Goal: Connect with others: Connect with other users

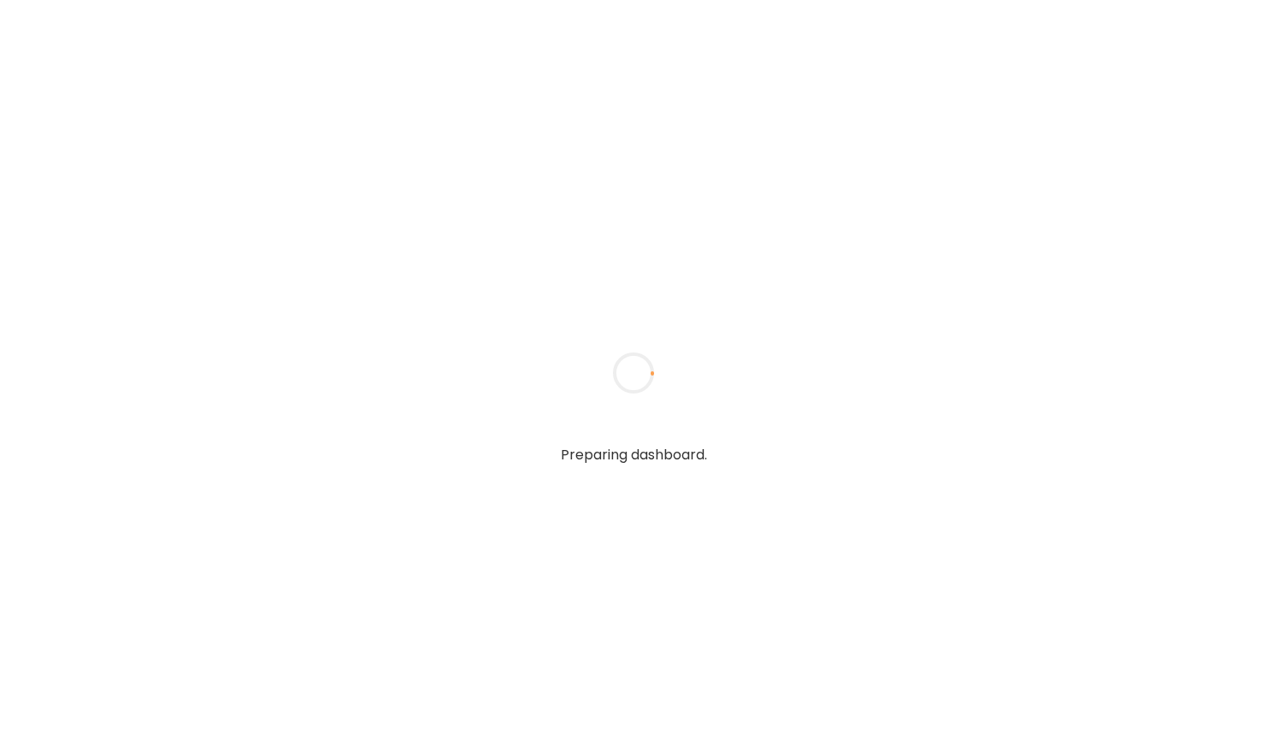
type input "**********"
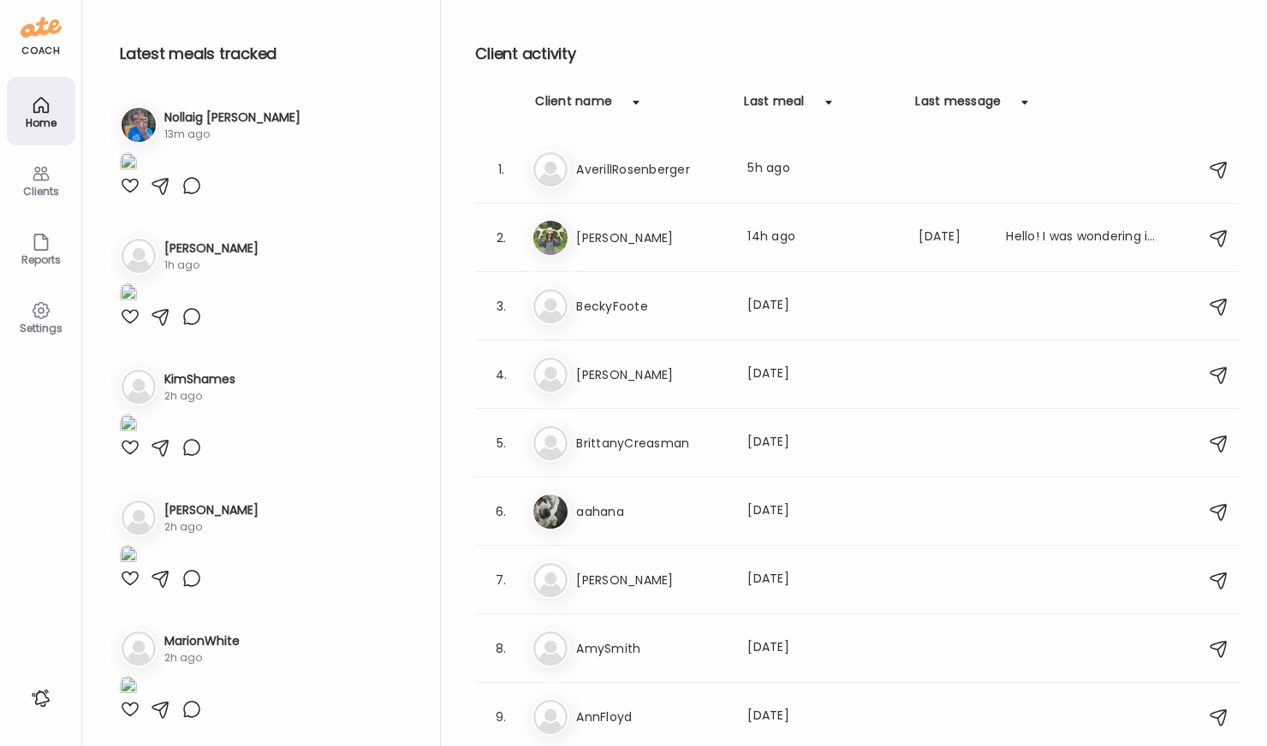
type input "**********"
click at [241, 111] on h3 "Nollaig [PERSON_NAME]" at bounding box center [232, 118] width 136 height 18
click at [223, 116] on h3 "Nollaig [PERSON_NAME]" at bounding box center [232, 118] width 136 height 18
click at [139, 131] on img at bounding box center [139, 125] width 34 height 34
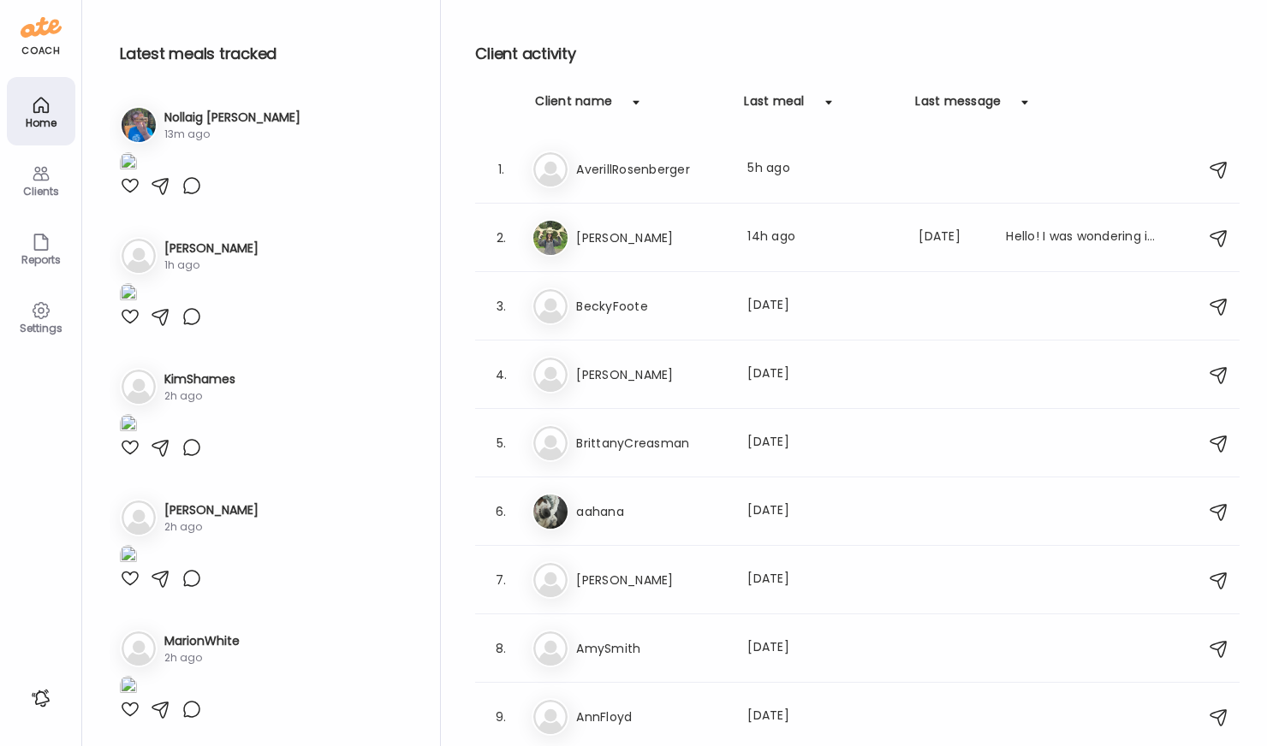
click at [236, 128] on div "13m ago" at bounding box center [232, 134] width 136 height 15
click at [241, 120] on h3 "Nollaig [PERSON_NAME]" at bounding box center [232, 118] width 136 height 18
click at [137, 175] on img at bounding box center [128, 163] width 17 height 23
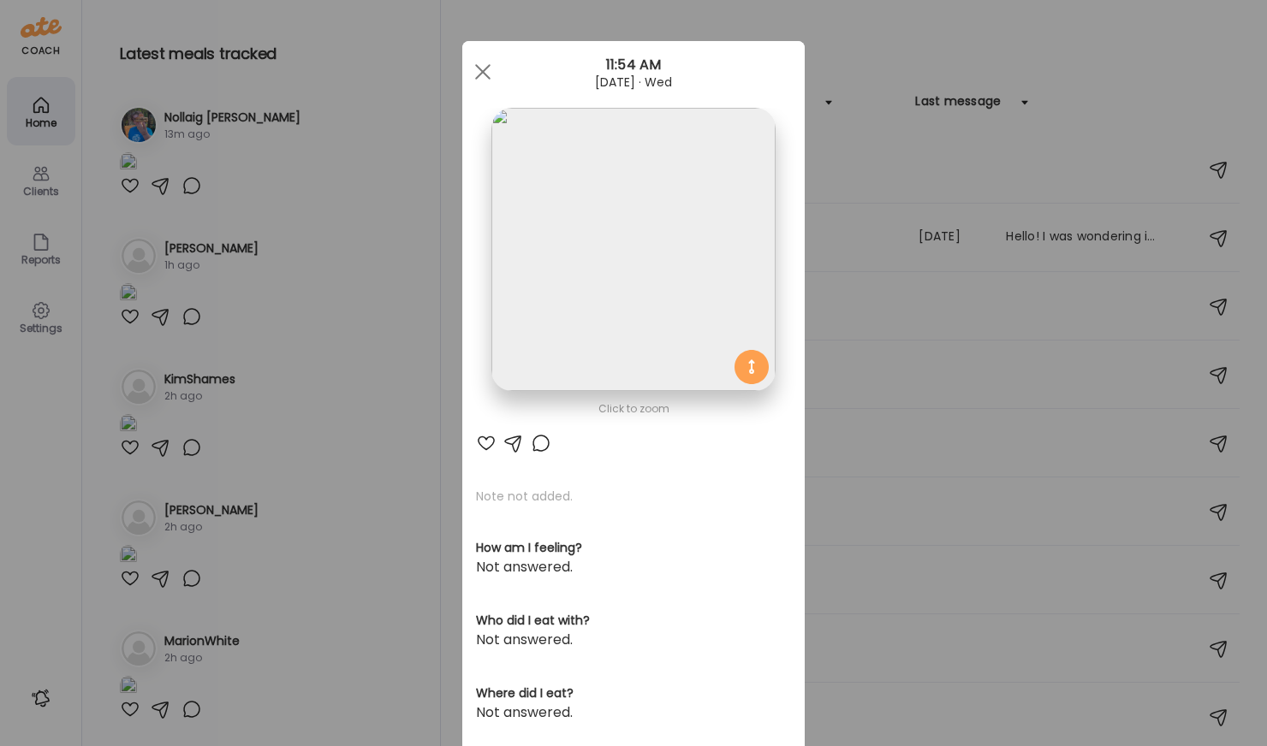
click at [595, 302] on img at bounding box center [632, 249] width 283 height 283
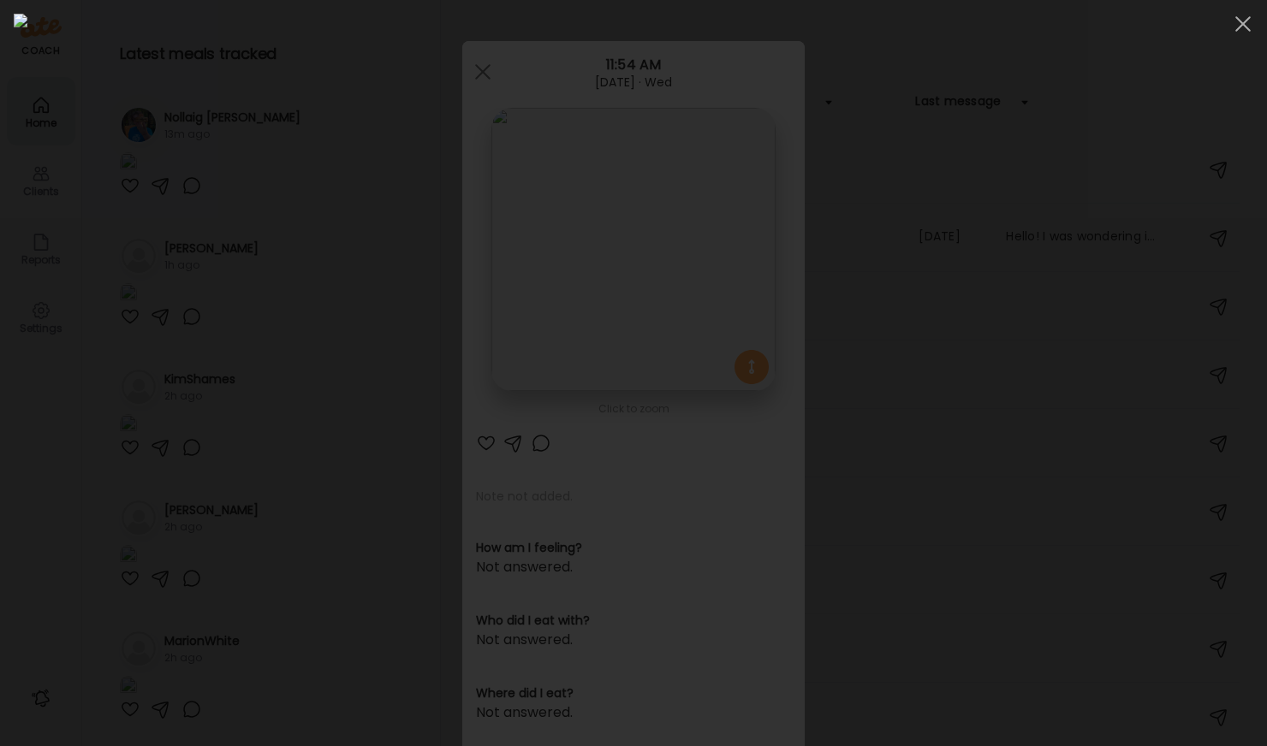
click at [1147, 205] on div at bounding box center [633, 373] width 1239 height 719
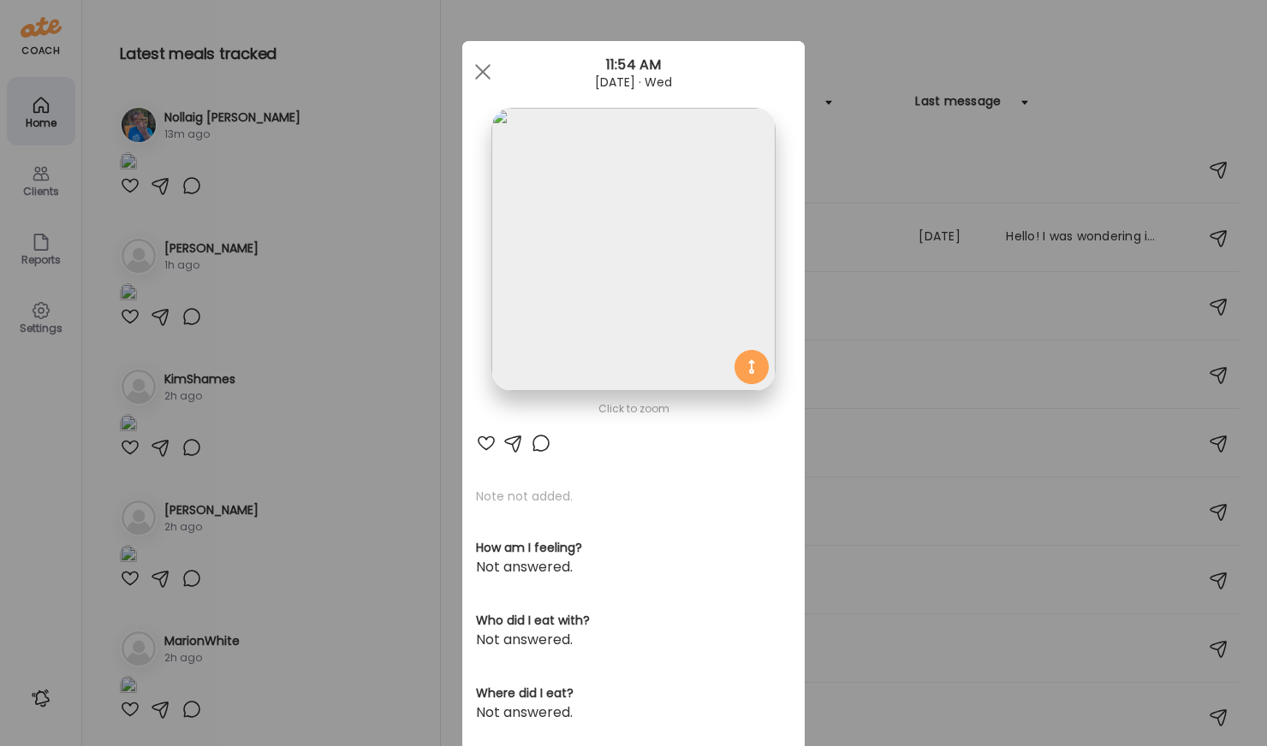
click at [966, 179] on div "Ate Coach Dashboard Wahoo! It’s official Take a moment to set up your Coach Pro…" at bounding box center [633, 373] width 1267 height 746
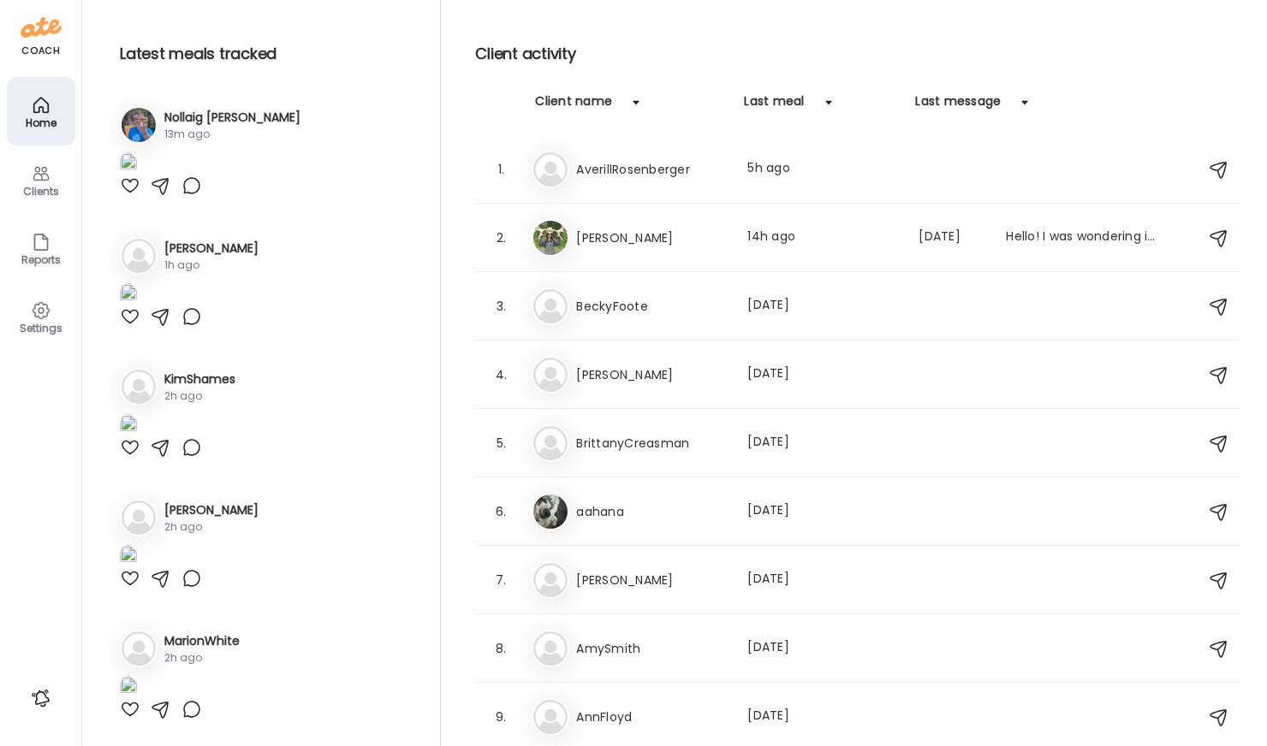
click at [247, 115] on h3 "Nollaig [PERSON_NAME]" at bounding box center [232, 118] width 136 height 18
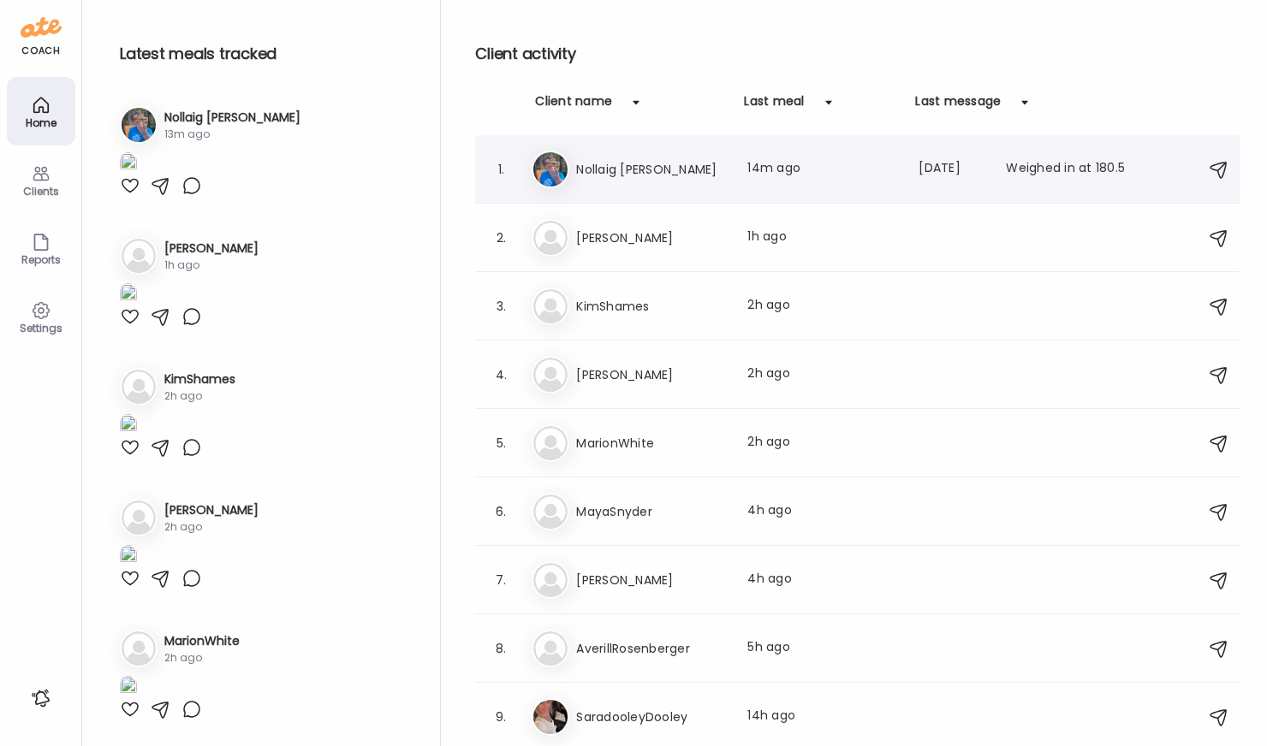
click at [702, 175] on h3 "Nollaig [PERSON_NAME]" at bounding box center [651, 169] width 151 height 21
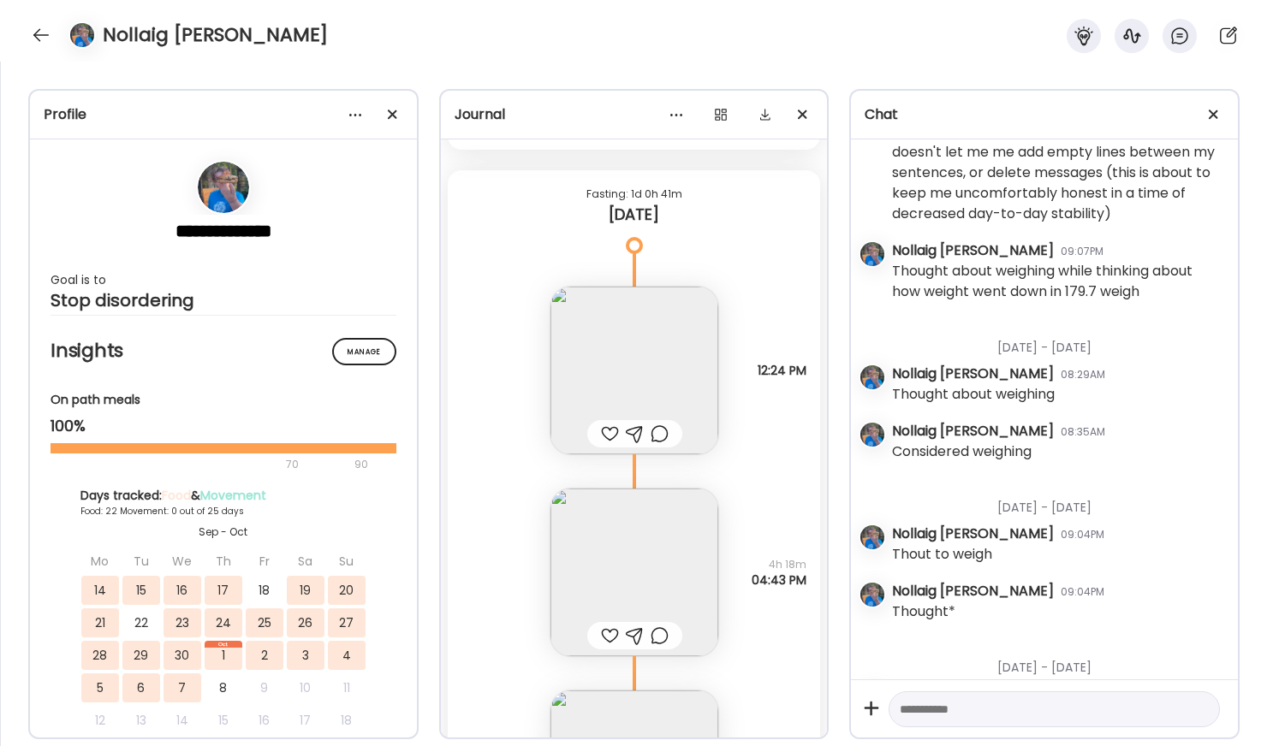
scroll to position [27025, 0]
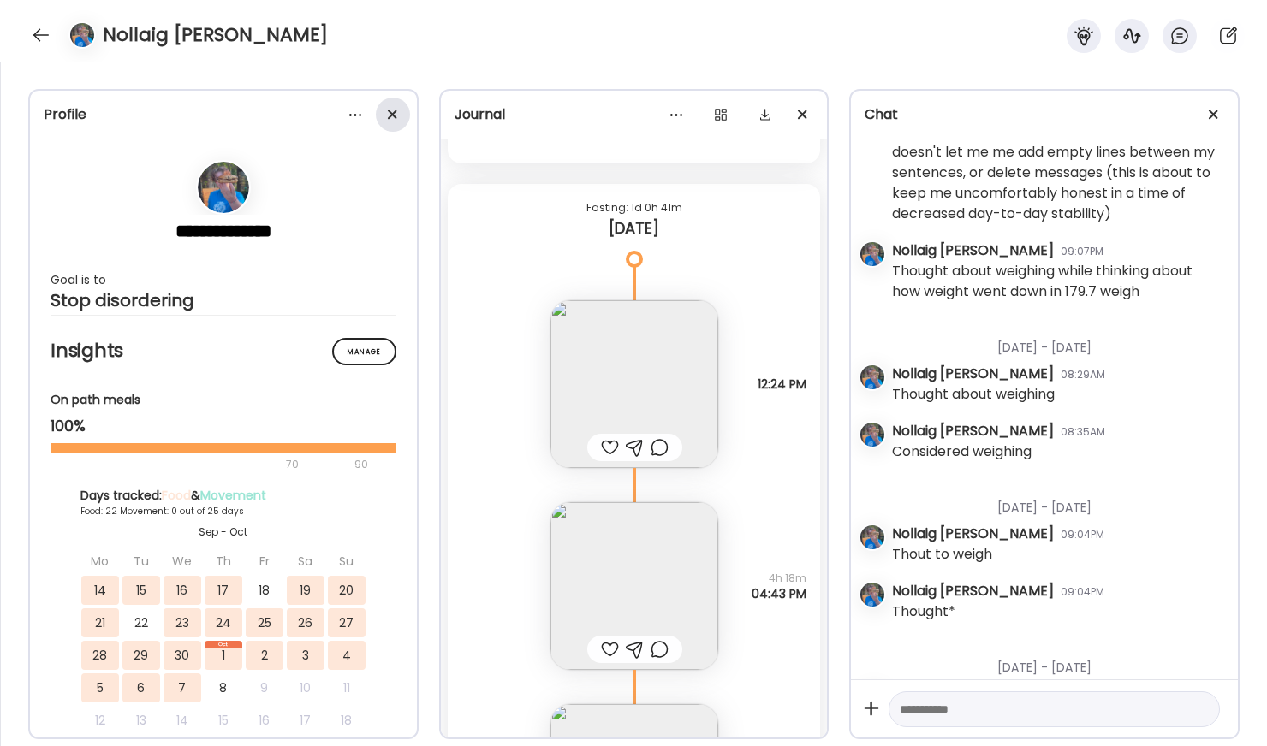
click at [390, 121] on div at bounding box center [393, 115] width 34 height 34
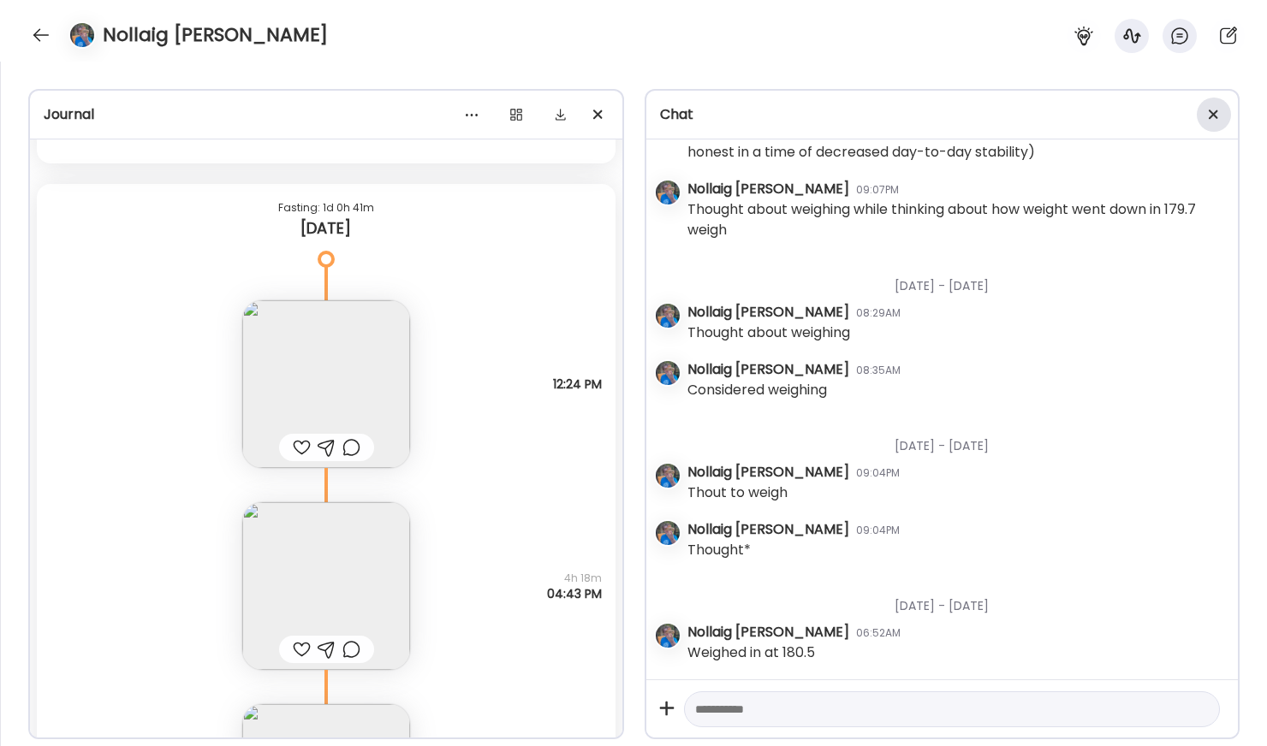
click at [1216, 118] on span at bounding box center [1213, 114] width 9 height 9
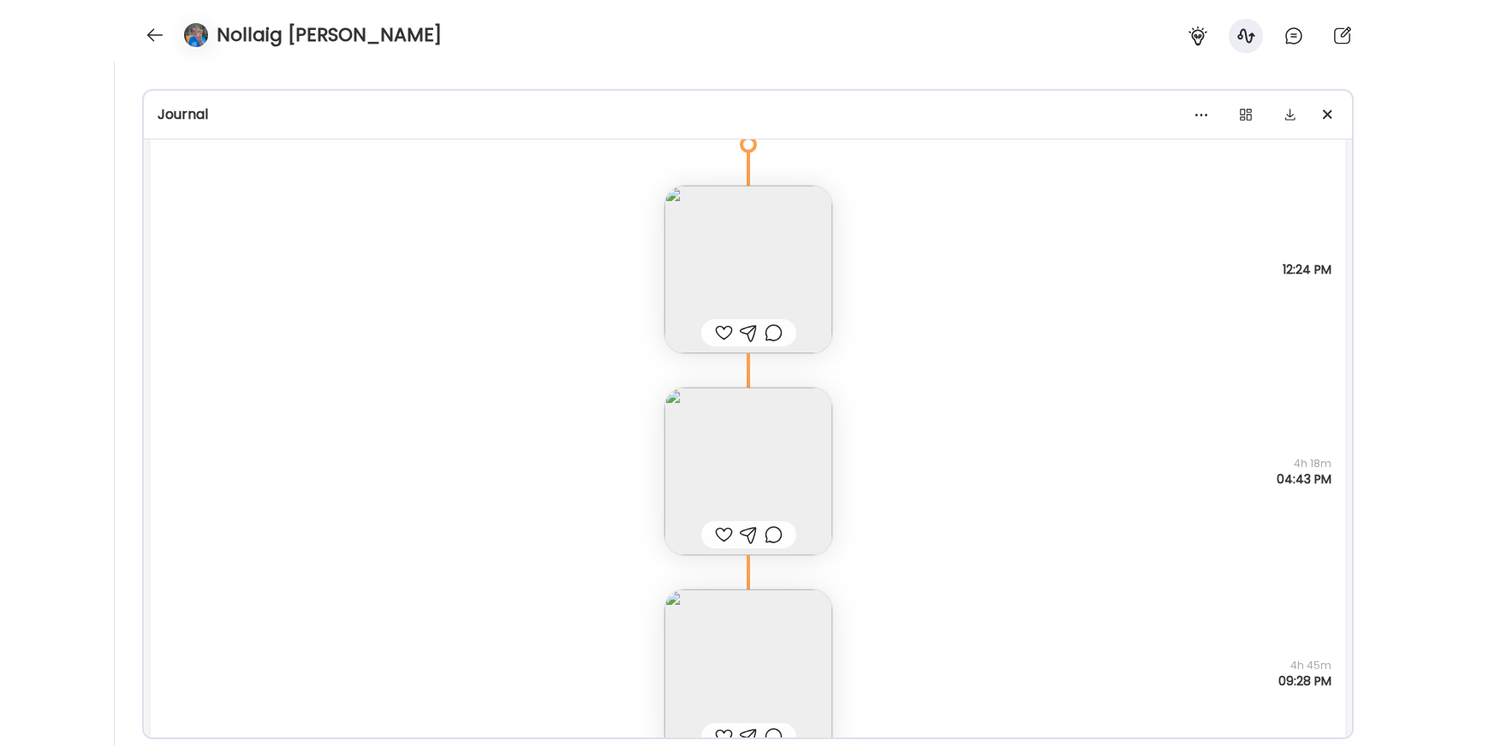
scroll to position [27141, 0]
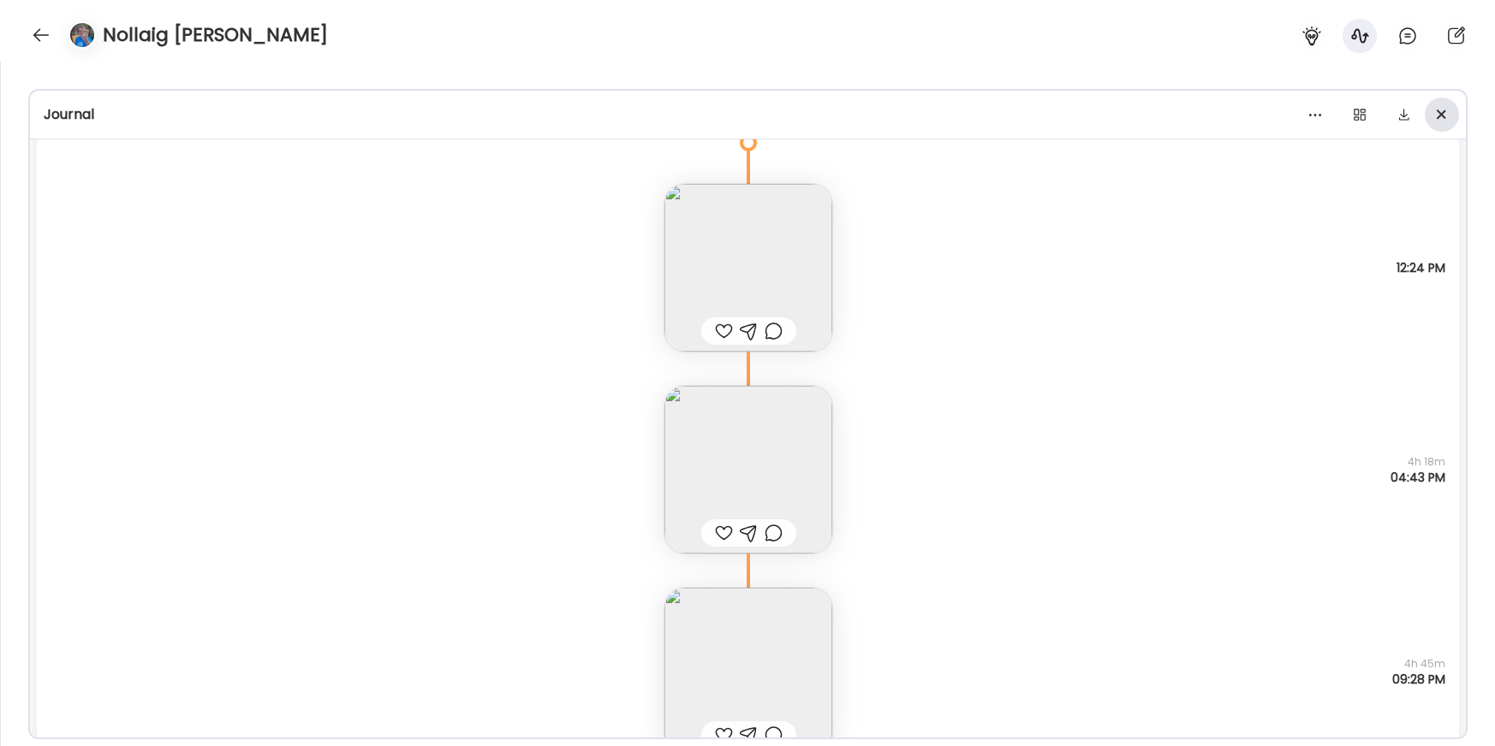
click at [1266, 115] on span at bounding box center [1440, 114] width 9 height 9
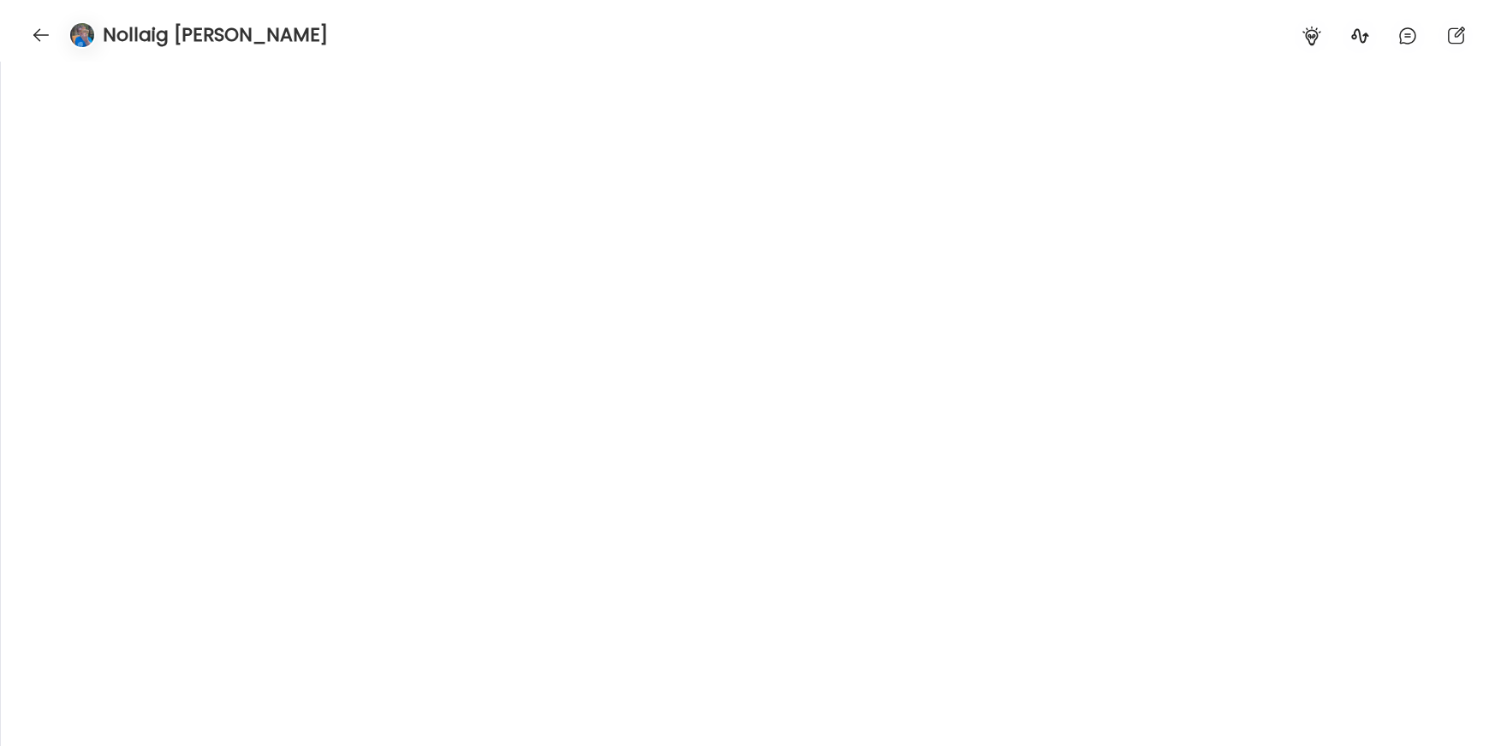
scroll to position [22798, 0]
click at [45, 36] on div at bounding box center [40, 34] width 27 height 27
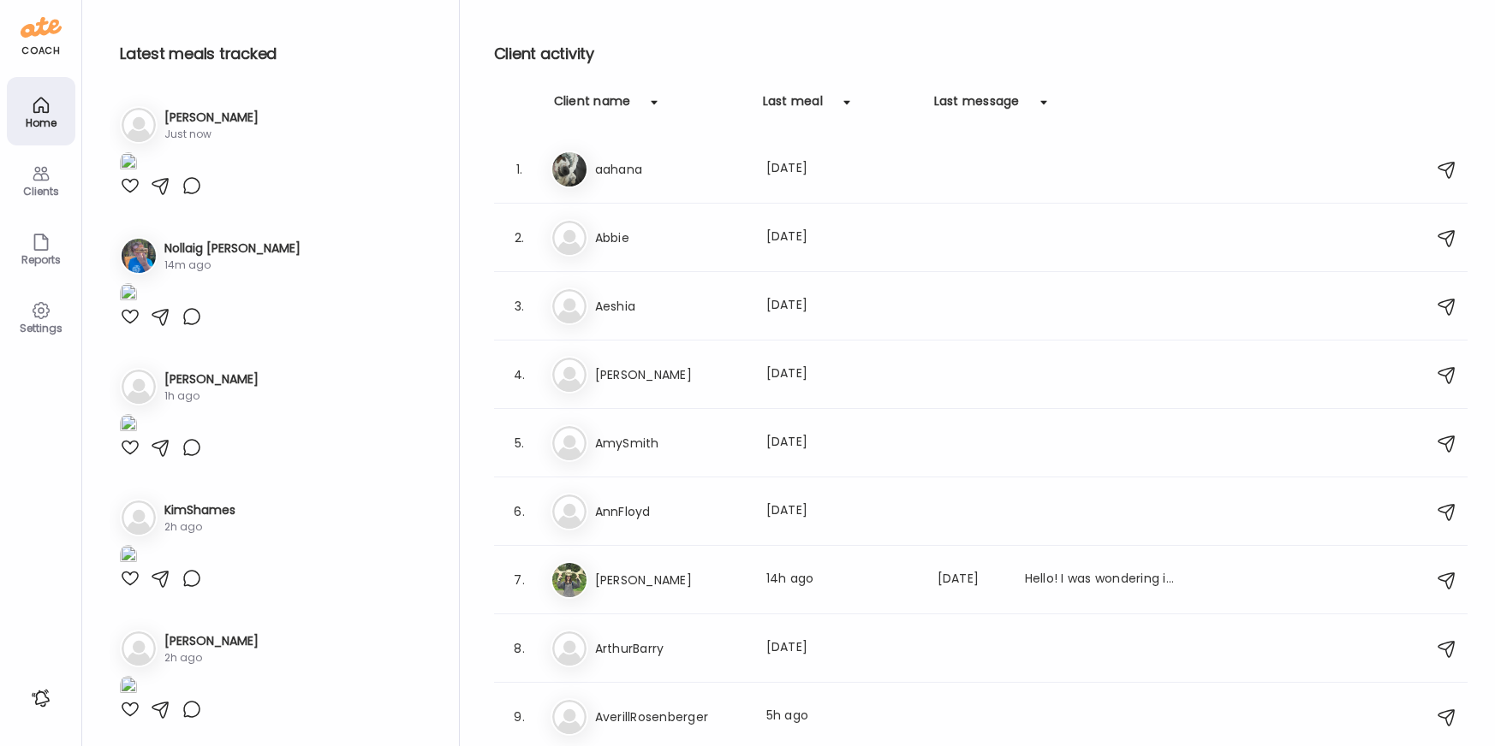
click at [193, 112] on h3 "[PERSON_NAME]" at bounding box center [211, 118] width 94 height 18
click at [187, 122] on h3 "[PERSON_NAME]" at bounding box center [211, 118] width 94 height 18
click at [140, 128] on img at bounding box center [139, 125] width 34 height 34
